Goal: Transaction & Acquisition: Purchase product/service

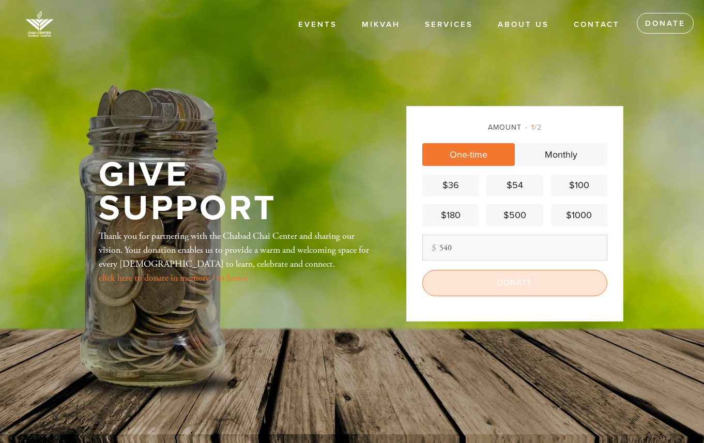
click at [501, 280] on input "Donate" at bounding box center [514, 283] width 185 height 26
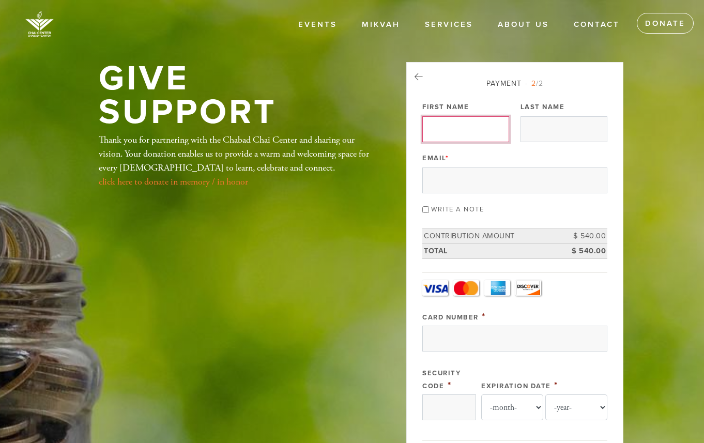
click at [472, 124] on input "First Name" at bounding box center [465, 129] width 87 height 26
type input "[PERSON_NAME]"
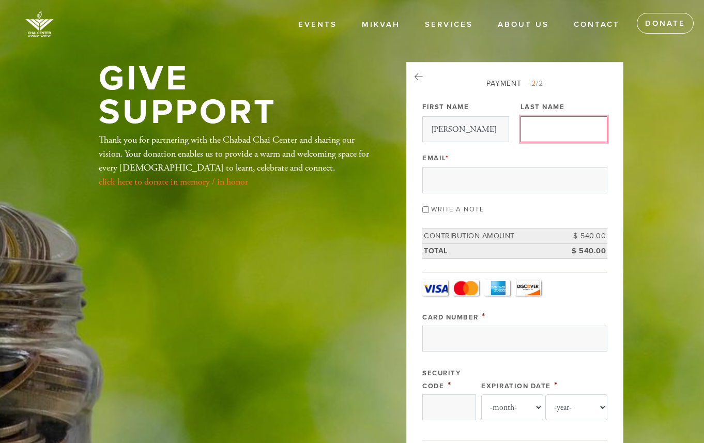
click at [535, 133] on input "Last Name" at bounding box center [564, 129] width 87 height 26
type input "[PERSON_NAME]"
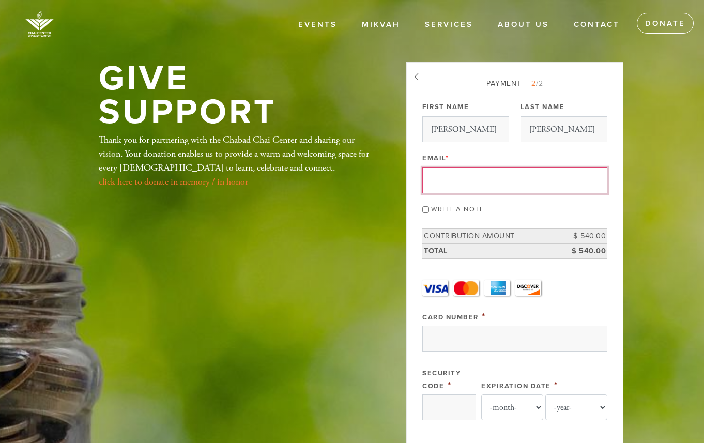
click at [525, 175] on input "Email *" at bounding box center [514, 180] width 185 height 26
type input "[EMAIL_ADDRESS][DOMAIN_NAME]"
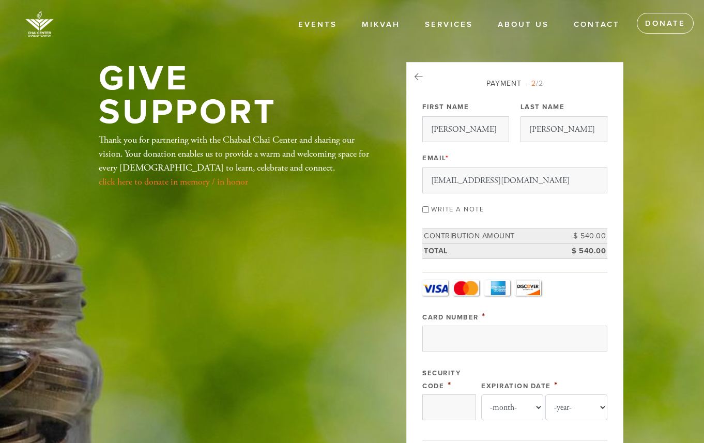
click at [425, 209] on input "Write a note" at bounding box center [425, 209] width 7 height 7
checkbox input "true"
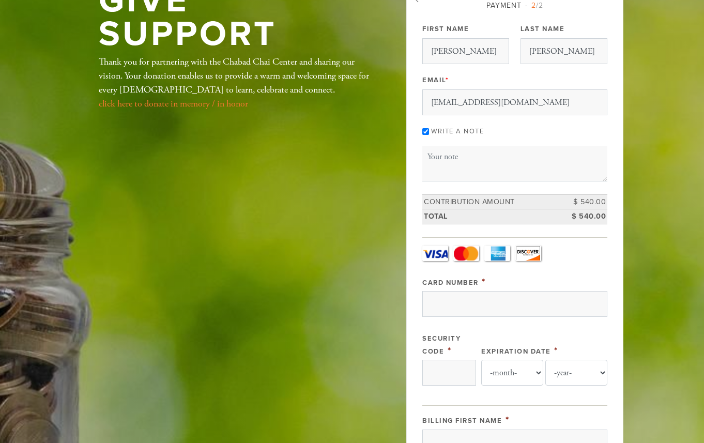
scroll to position [60, 0]
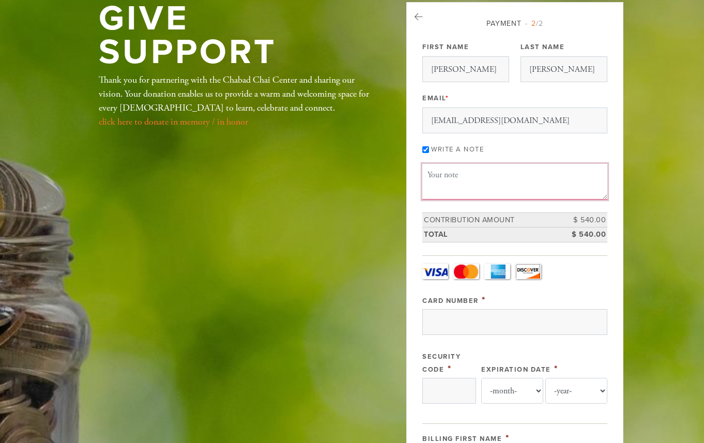
click at [463, 177] on textarea "Message or dedication" at bounding box center [514, 181] width 185 height 35
click at [443, 176] on textarea "Annonimously" at bounding box center [514, 181] width 185 height 35
type textarea "Anonymously for [DATE] fast break, in memory of victims of [DATE] and the hosta…"
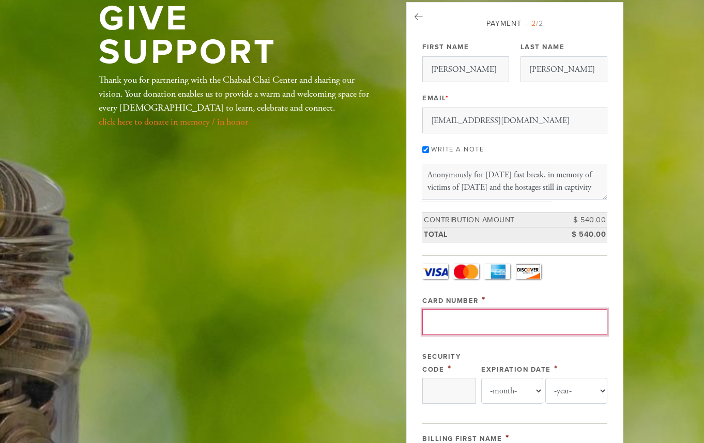
click at [475, 328] on input "Card Number" at bounding box center [514, 322] width 185 height 26
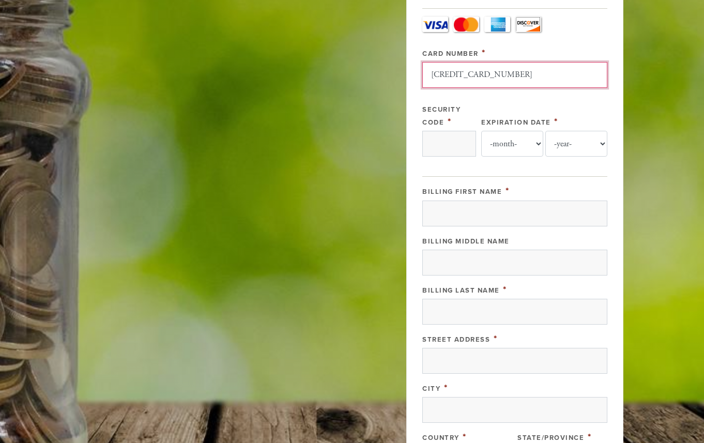
scroll to position [323, 0]
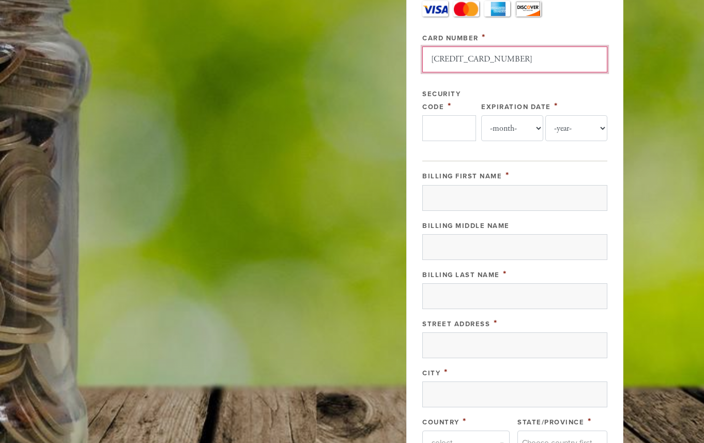
type input "[CREDIT_CARD_NUMBER]"
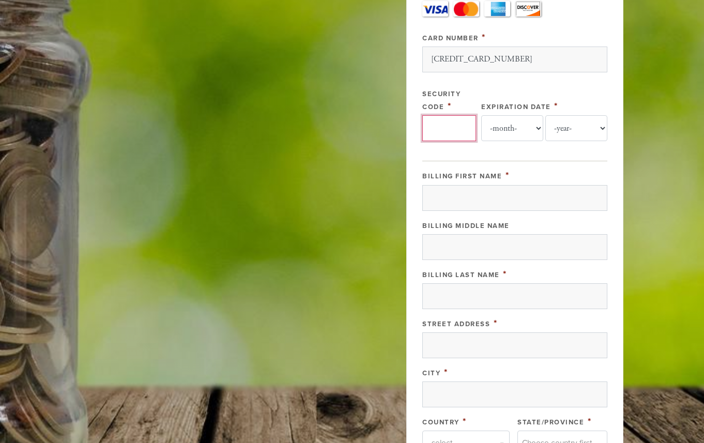
click at [433, 126] on input "Security Code" at bounding box center [449, 128] width 54 height 26
type input "660"
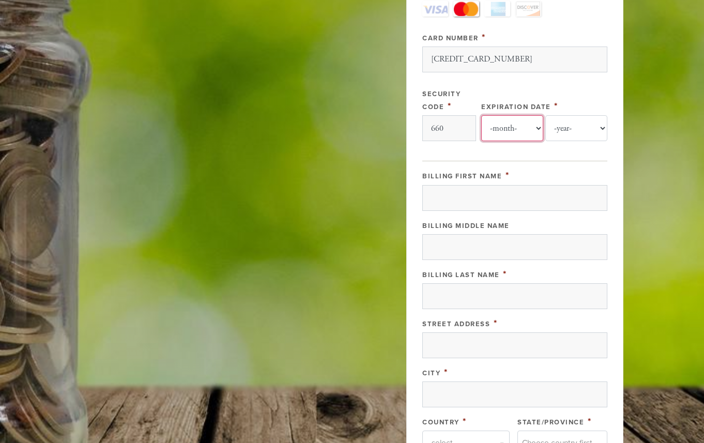
click at [531, 128] on select "-month- Jan Feb Mar Apr May Jun [DATE] Aug Sep Oct Nov Dec" at bounding box center [512, 128] width 62 height 26
select select "10"
click at [481, 115] on select "-month- Jan Feb Mar Apr May Jun [DATE] Aug Sep Oct Nov Dec" at bounding box center [512, 128] width 62 height 26
click at [581, 131] on select "-year- 2025 2026 2027 2028 2029 2030 2031 2032 2033 2034 2035" at bounding box center [576, 128] width 62 height 26
select select "2027"
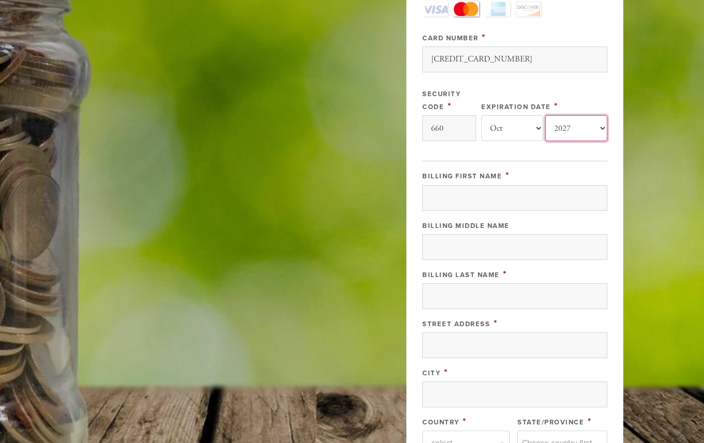
click at [545, 115] on select "-year- 2025 2026 2027 2028 2029 2030 2031 2032 2033 2034 2035" at bounding box center [576, 128] width 62 height 26
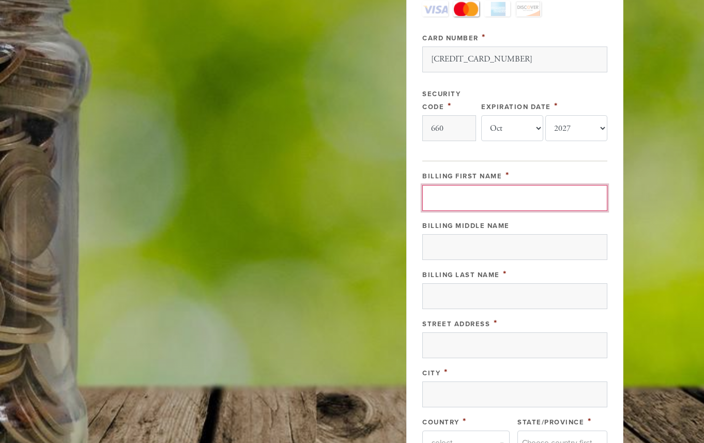
click at [501, 199] on input "Billing First Name" at bounding box center [514, 198] width 185 height 26
type input "[PERSON_NAME]"
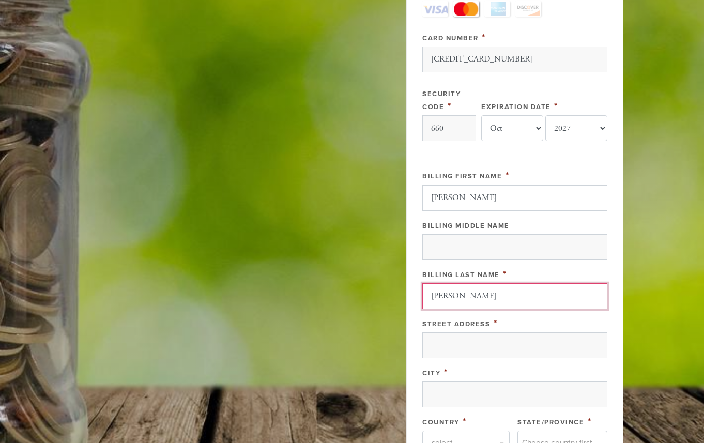
type input "[PERSON_NAME]"
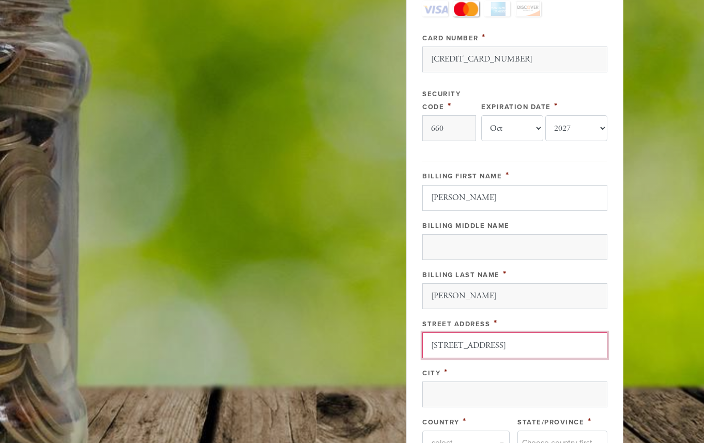
type input "[STREET_ADDRESS]"
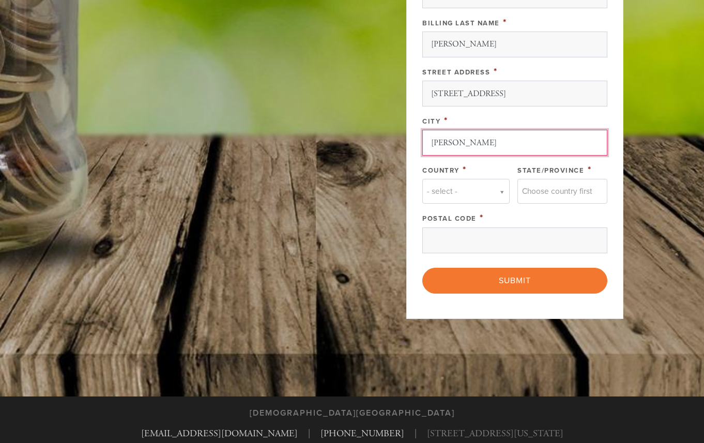
type input "[PERSON_NAME]"
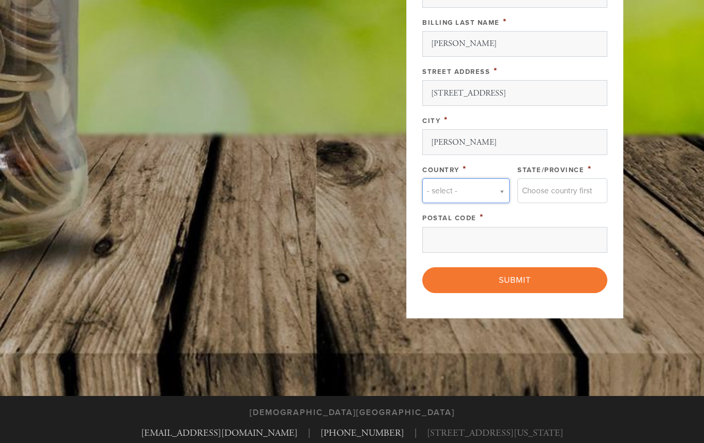
scroll to position [575, 0]
type input "u"
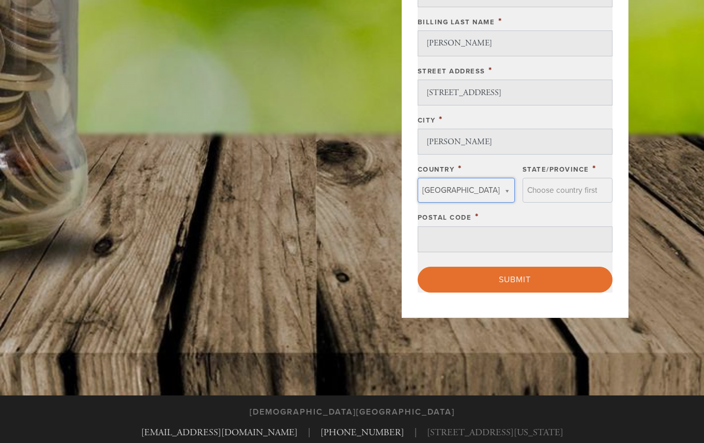
scroll to position [0, 0]
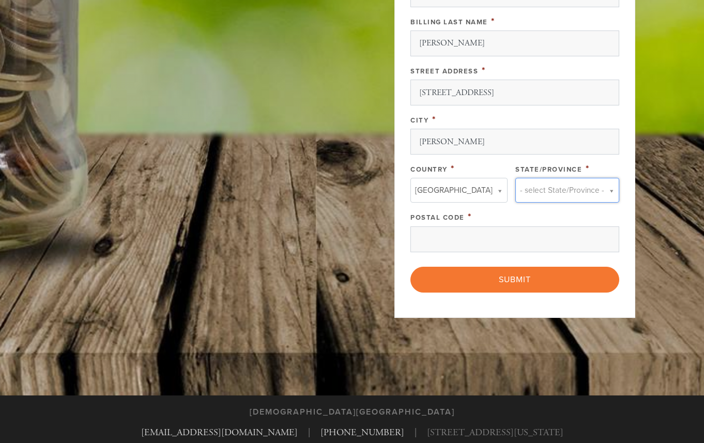
type input "m"
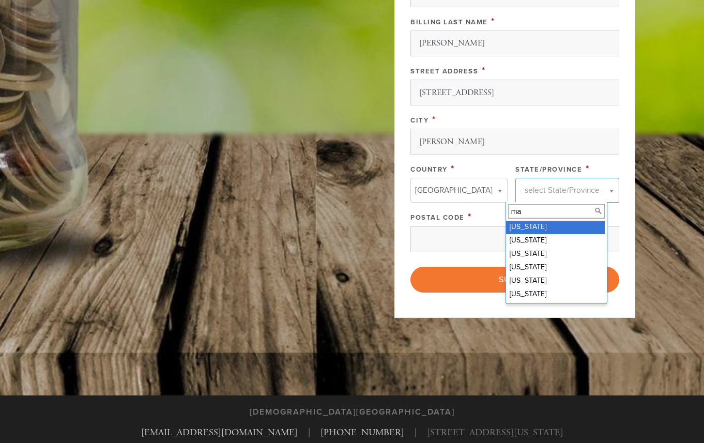
type input "mas"
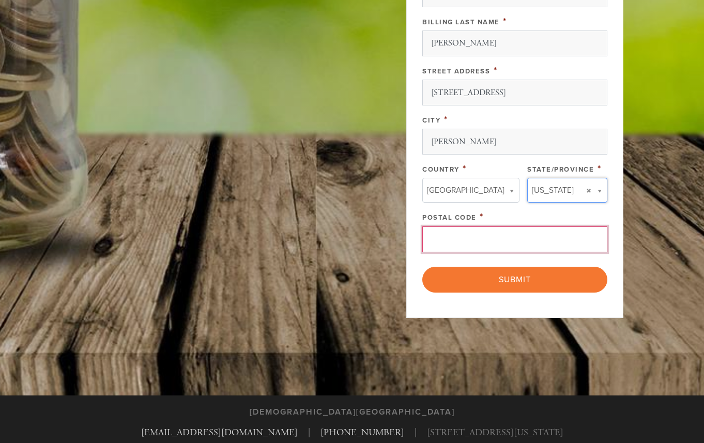
click at [514, 240] on input "Postal Code" at bounding box center [514, 239] width 185 height 26
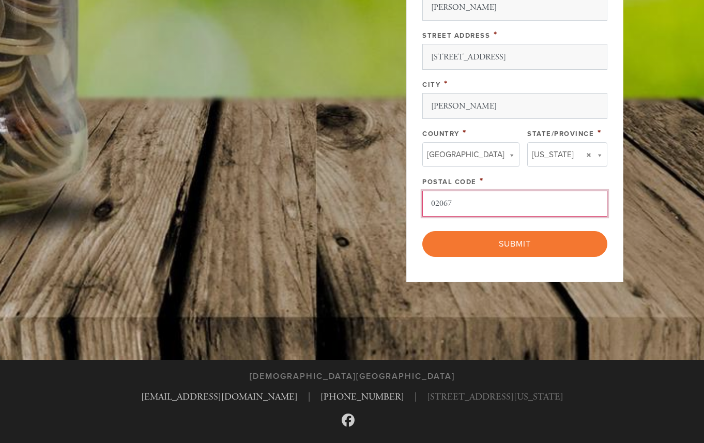
scroll to position [638, 0]
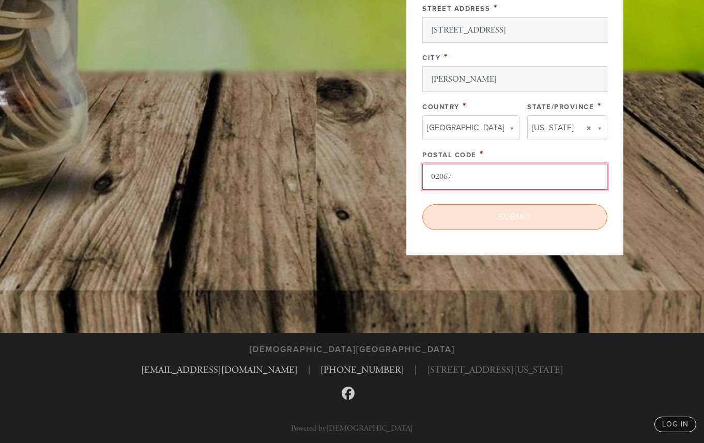
type input "02067"
click at [501, 216] on input "Submit" at bounding box center [514, 217] width 185 height 26
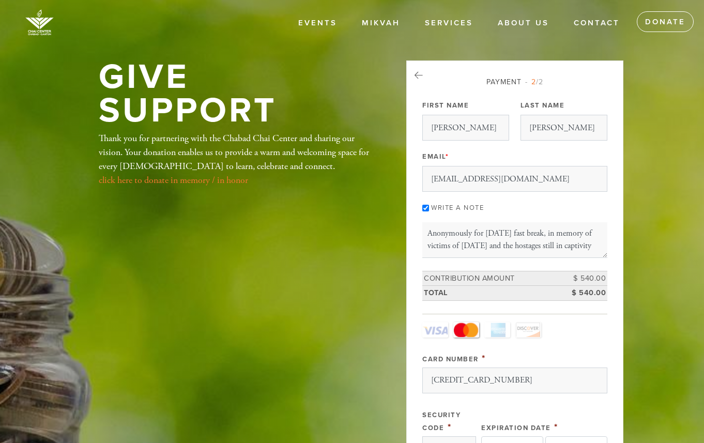
scroll to position [0, 0]
